Goal: Find specific page/section: Find specific page/section

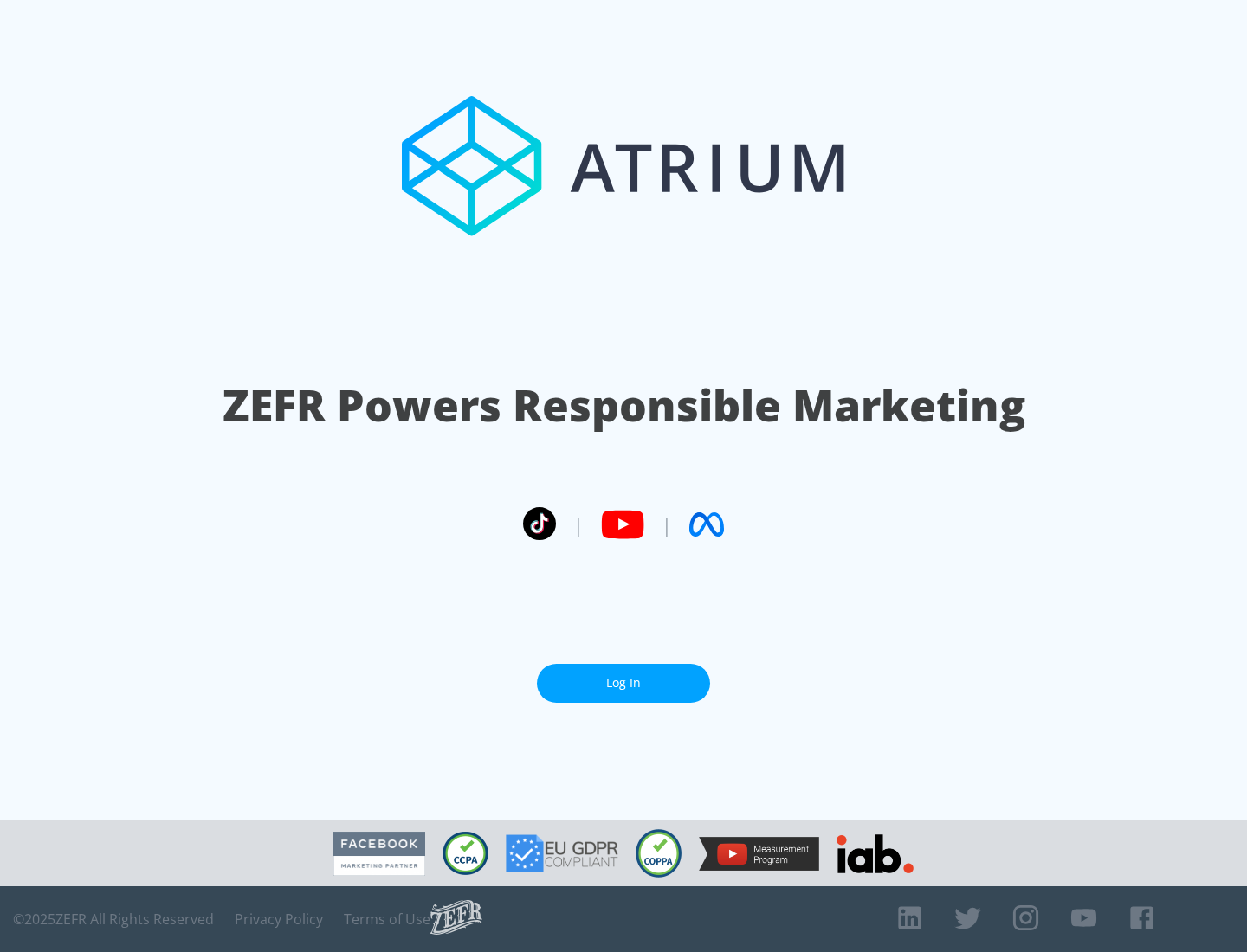
click at [624, 683] on link "Log In" at bounding box center [623, 683] width 174 height 39
